Goal: Information Seeking & Learning: Understand process/instructions

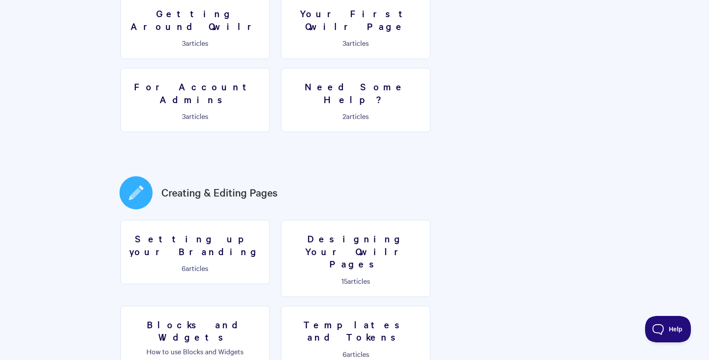
scroll to position [397, 0]
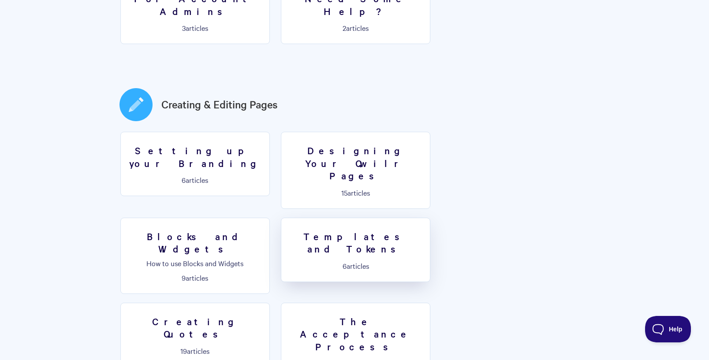
click at [281, 218] on link "Templates and Tokens 6 articles" at bounding box center [355, 250] width 149 height 64
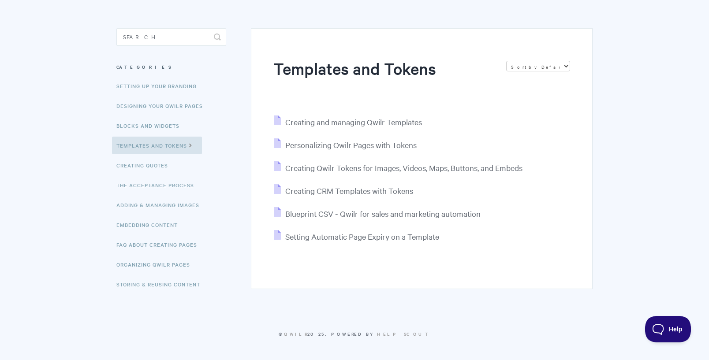
scroll to position [16, 0]
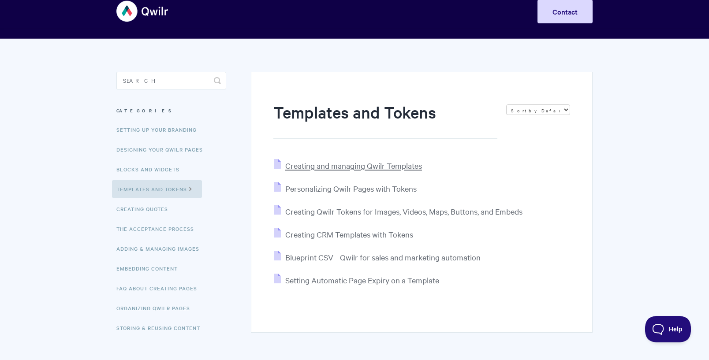
click at [376, 167] on span "Creating and managing Qwilr Templates" at bounding box center [353, 165] width 137 height 10
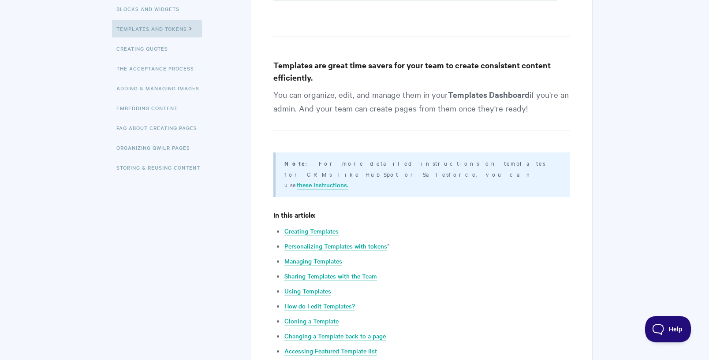
scroll to position [220, 0]
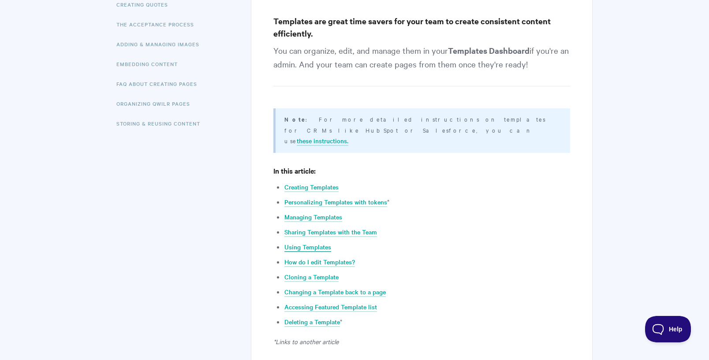
click at [323, 242] on link "Using Templates" at bounding box center [307, 247] width 47 height 10
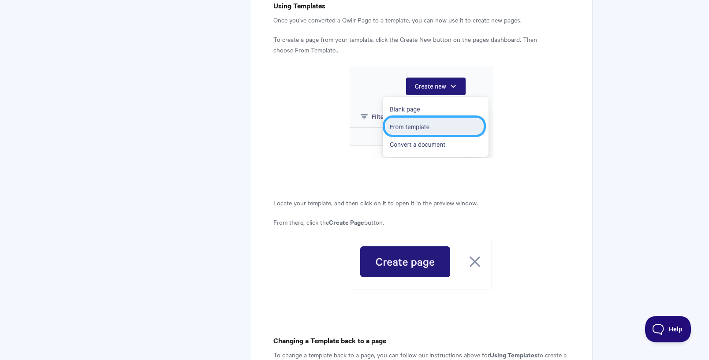
scroll to position [2801, 0]
